Goal: Information Seeking & Learning: Find specific fact

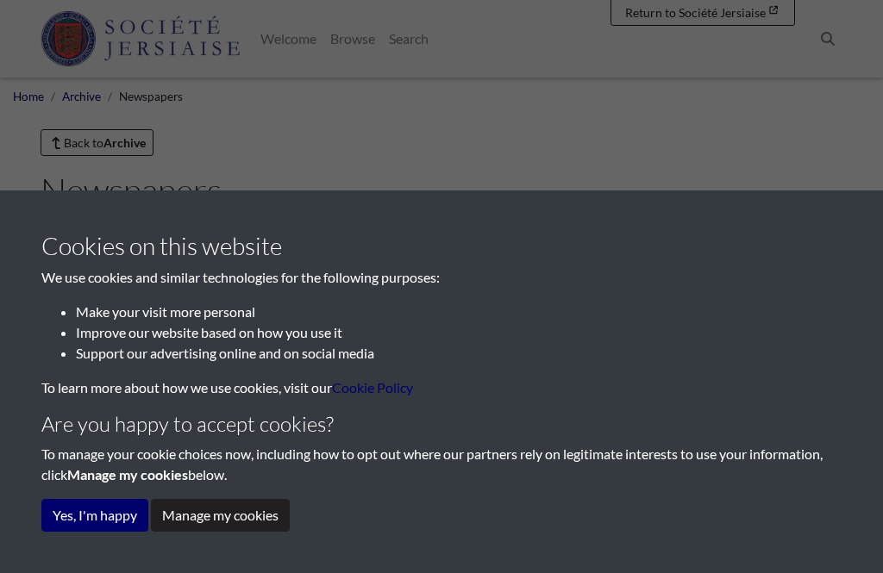
click at [93, 523] on button "Yes, I'm happy" at bounding box center [94, 515] width 107 height 33
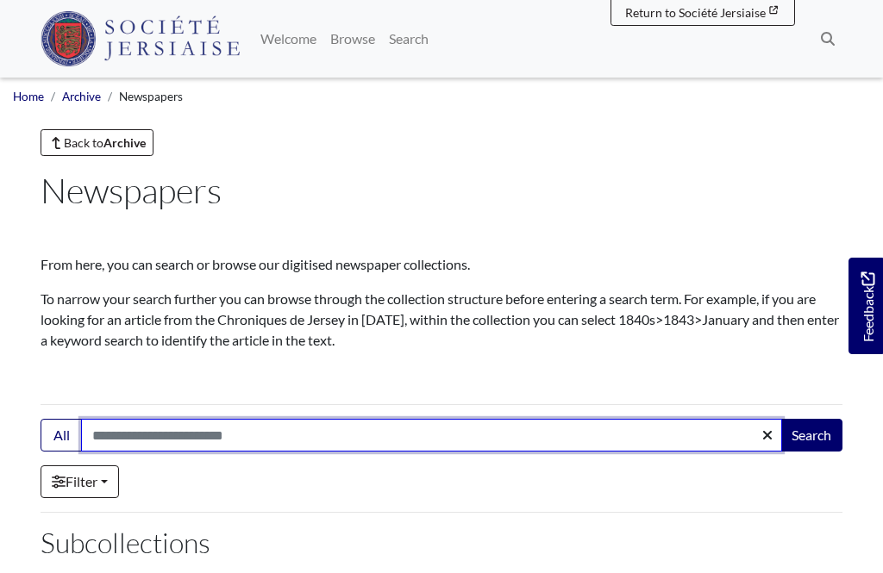
click at [658, 449] on input "Search:" at bounding box center [431, 435] width 701 height 33
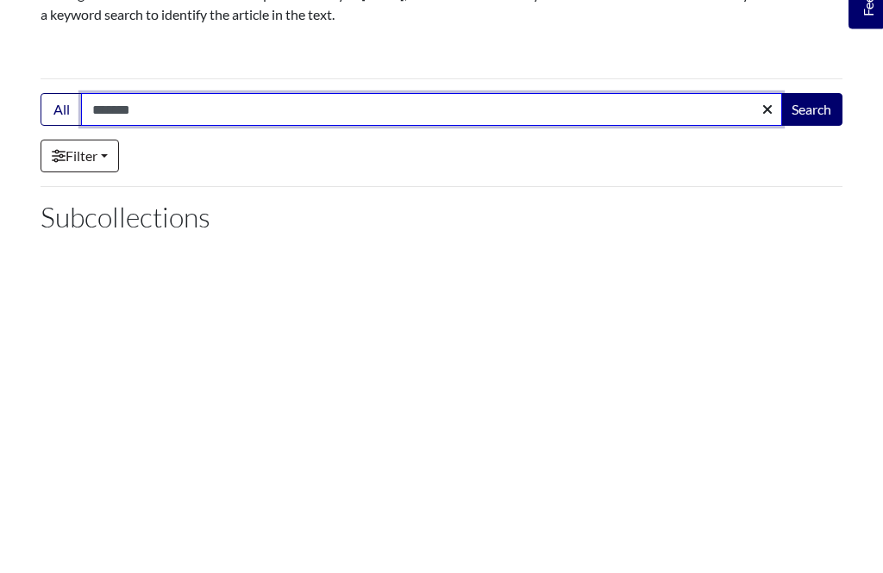
type input "*******"
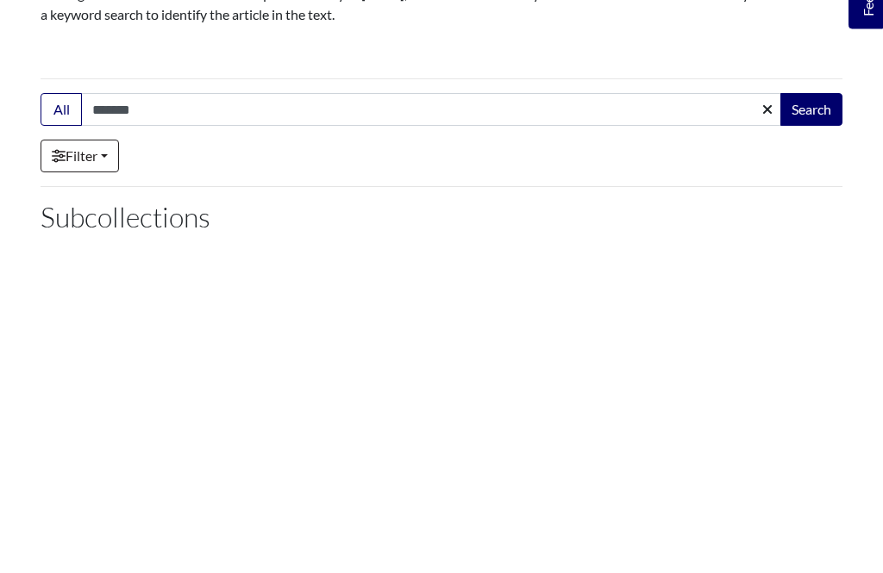
click at [833, 419] on button "Search" at bounding box center [811, 435] width 62 height 33
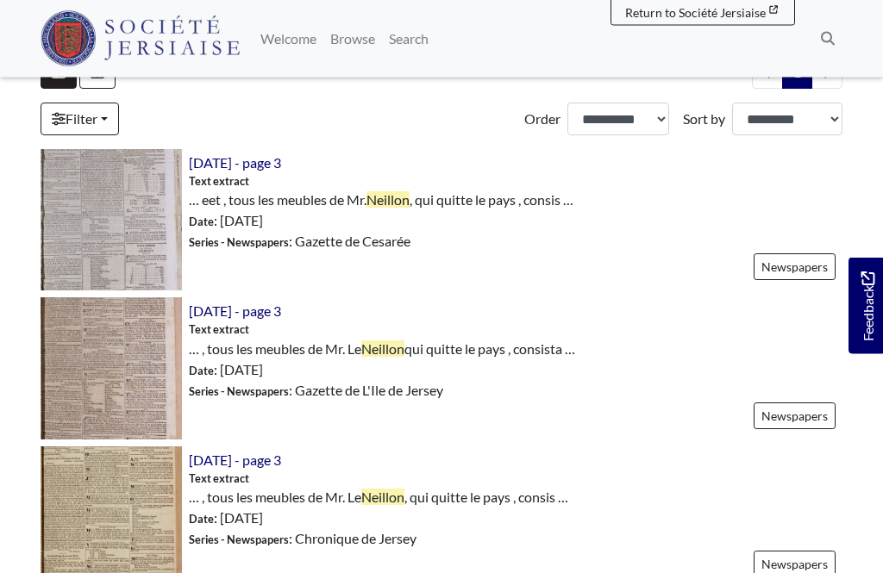
scroll to position [509, 0]
click at [879, 519] on body "Menu" at bounding box center [441, 507] width 883 height 2032
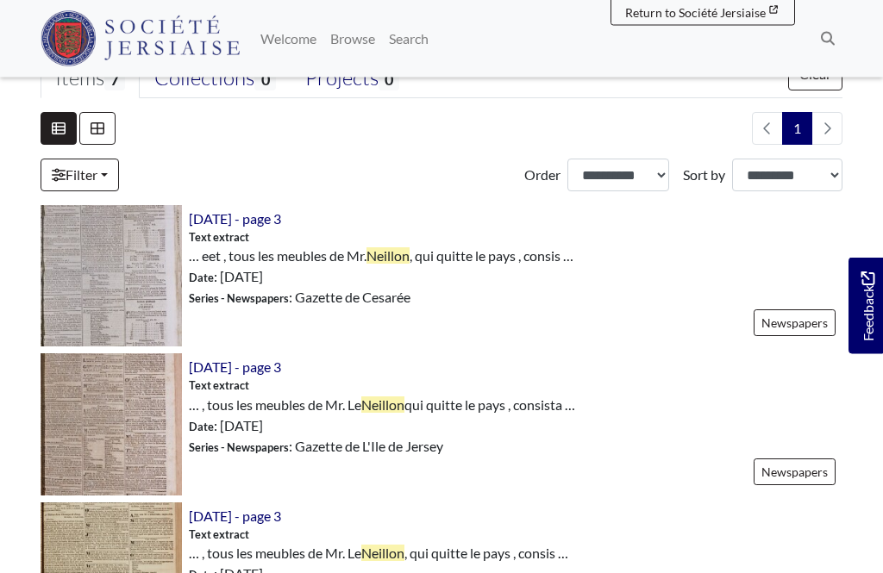
scroll to position [446, 0]
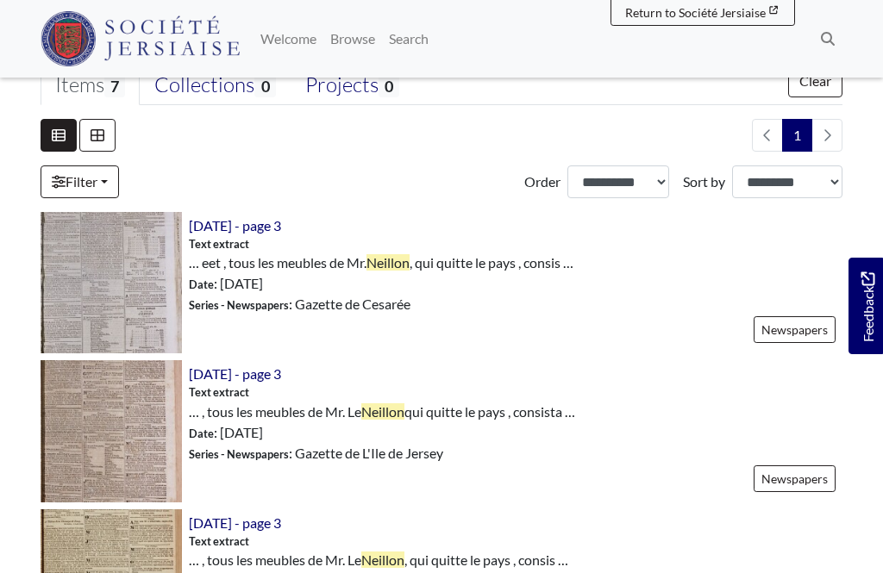
click at [125, 280] on img at bounding box center [111, 282] width 141 height 141
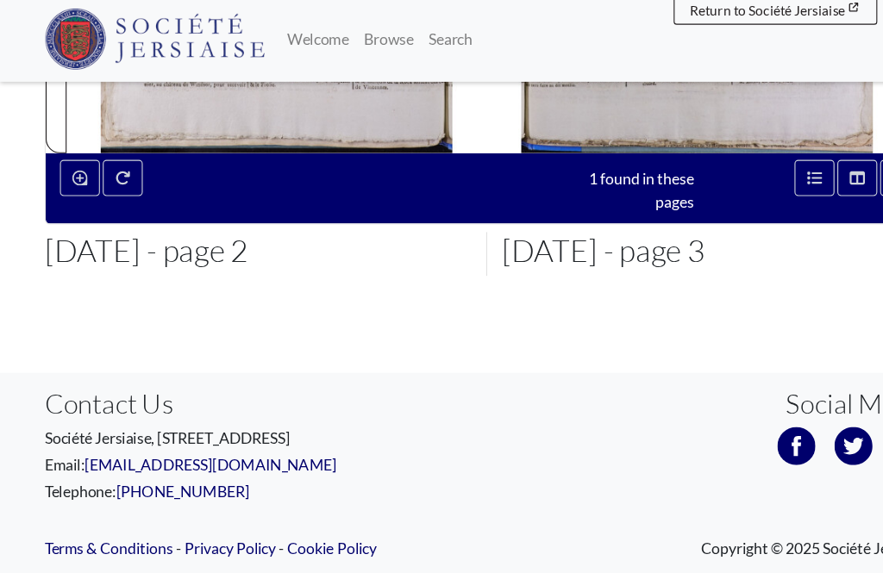
scroll to position [626, 0]
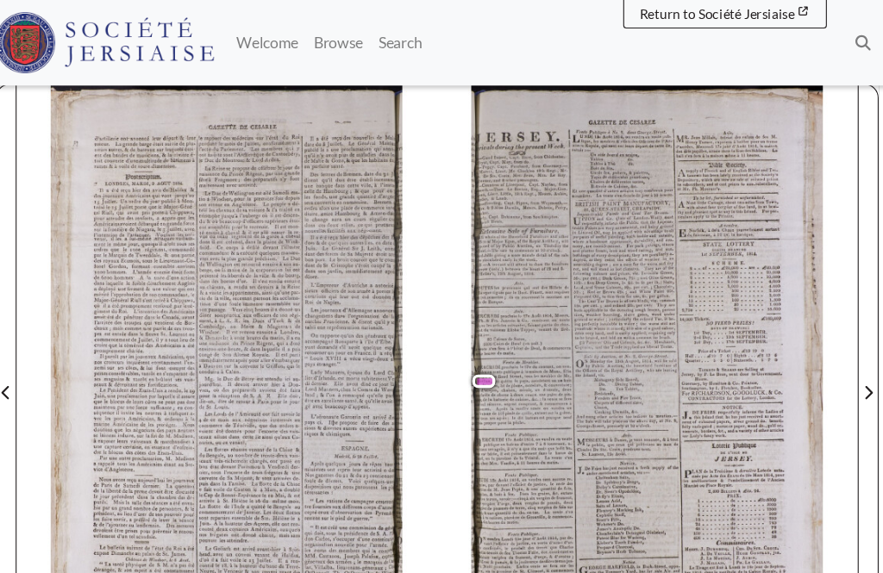
scroll to position [191, 0]
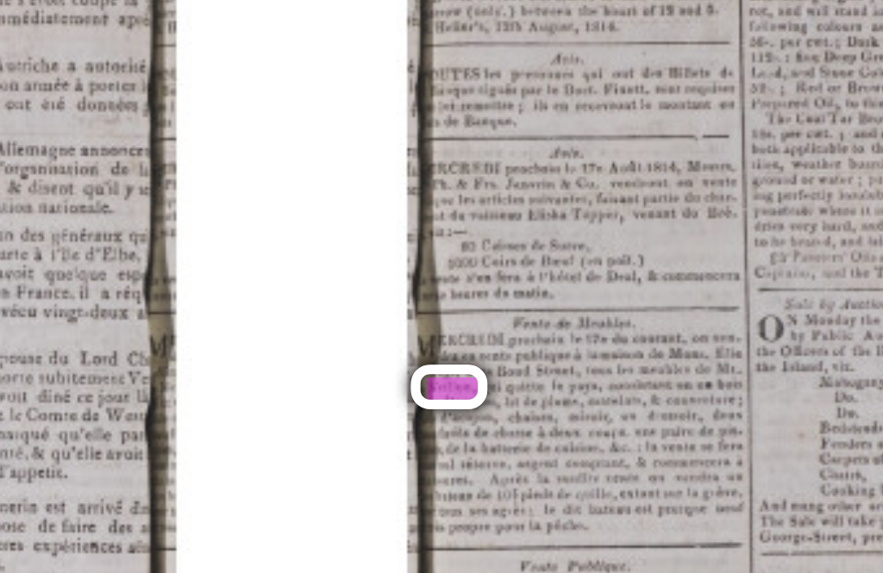
click at [538, 346] on span "&" at bounding box center [539, 349] width 3 height 6
click at [478, 343] on span "Neillon" at bounding box center [486, 346] width 17 height 6
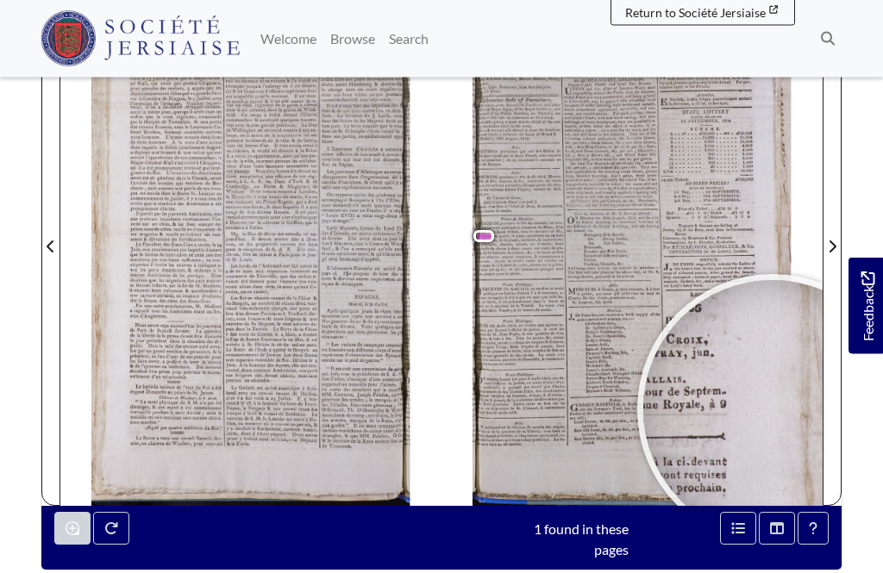
scroll to position [301, 0]
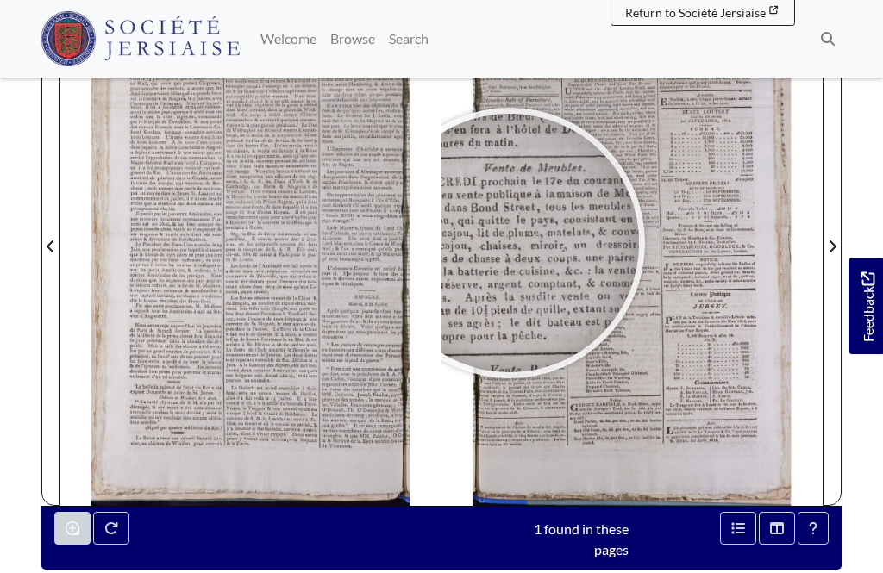
click at [509, 244] on div at bounding box center [509, 243] width 259 height 259
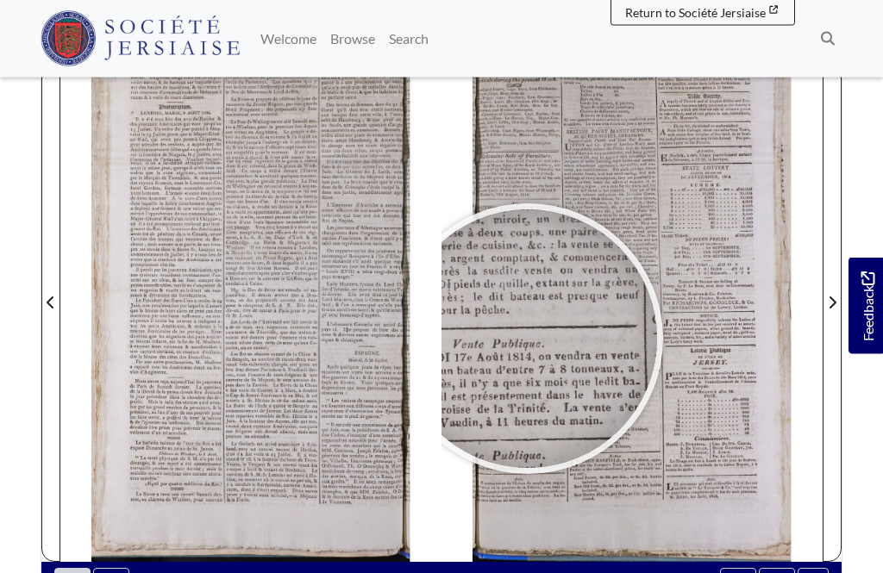
scroll to position [241, 0]
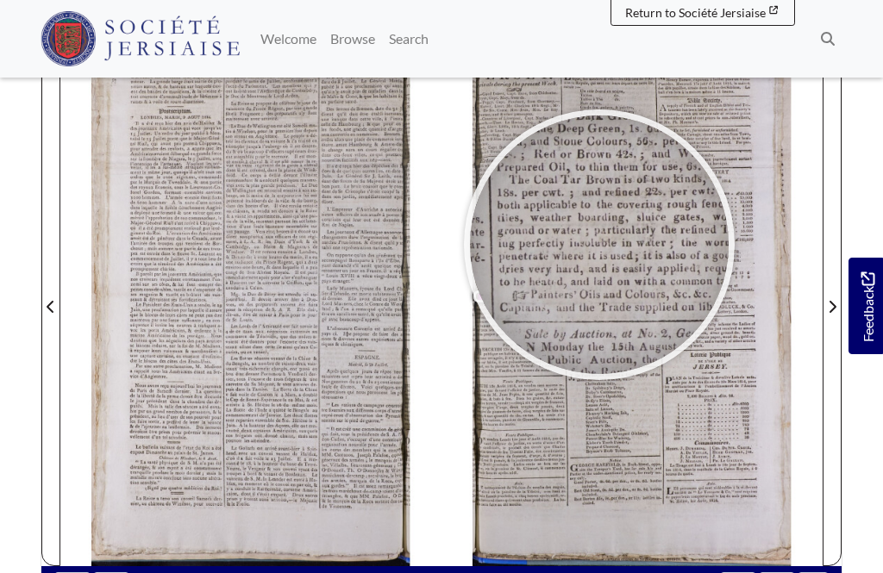
click at [599, 246] on div at bounding box center [599, 245] width 259 height 259
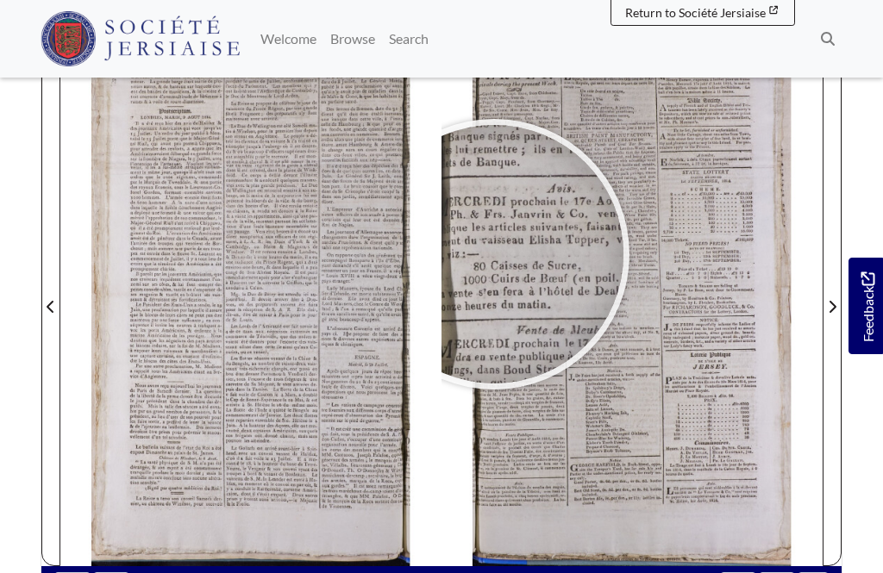
click at [494, 255] on div at bounding box center [494, 254] width 259 height 259
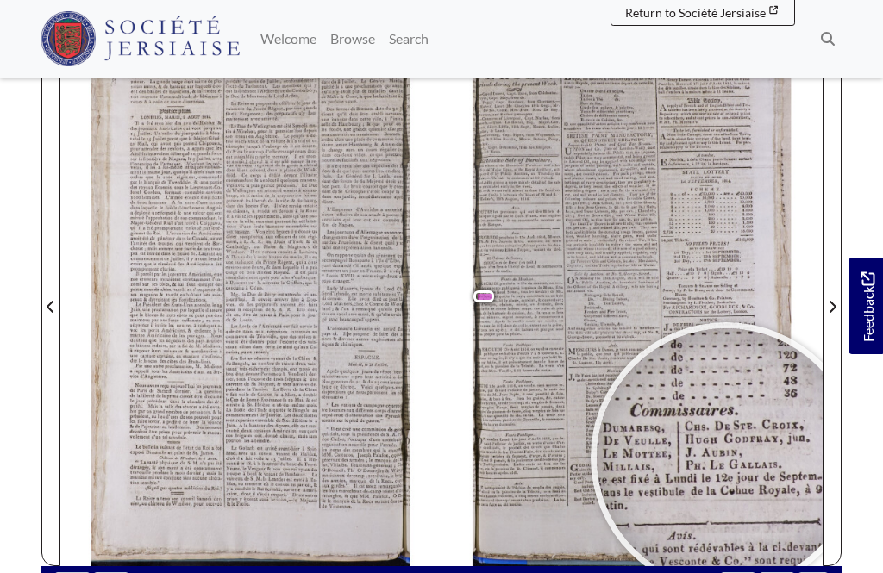
scroll to position [222, 0]
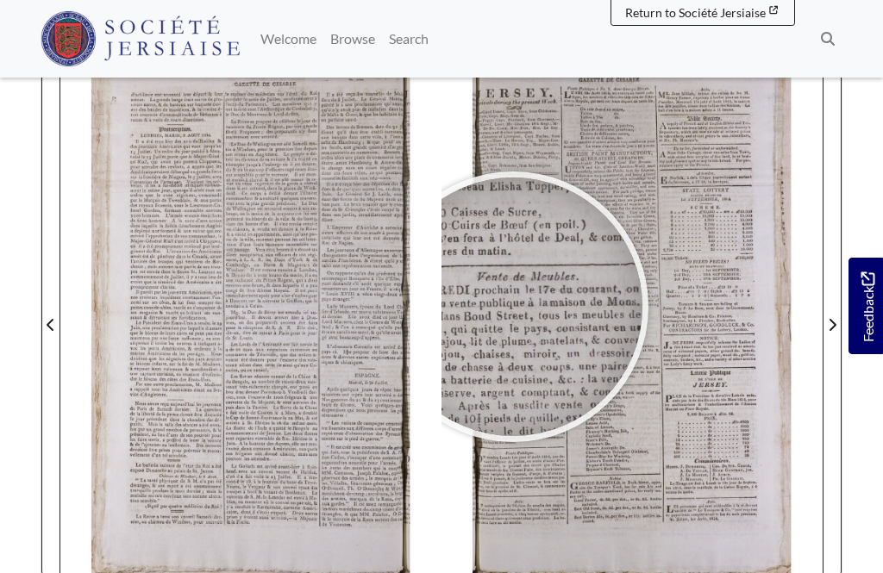
click at [513, 308] on div at bounding box center [513, 307] width 259 height 259
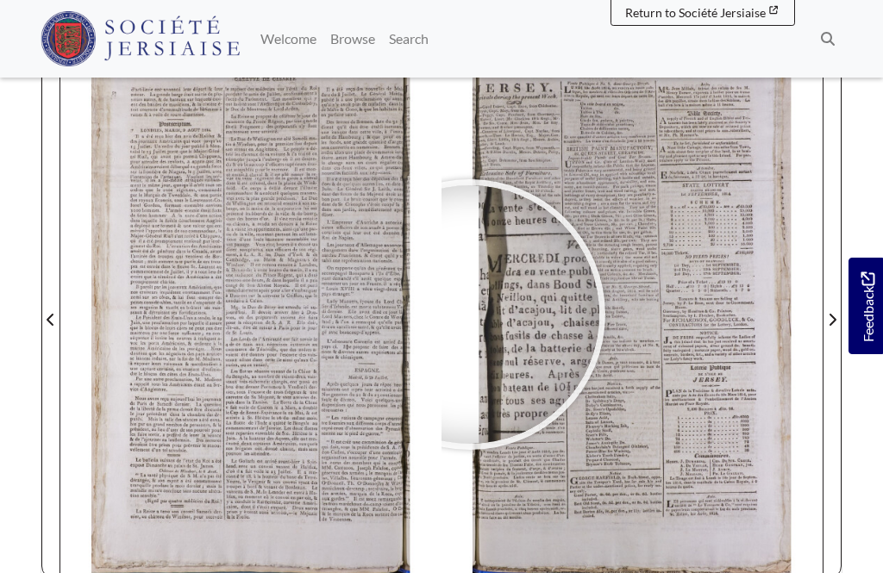
scroll to position [224, 0]
